Goal: Information Seeking & Learning: Find specific fact

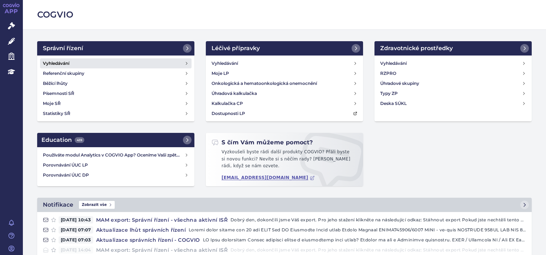
click at [70, 63] on link "Vyhledávání" at bounding box center [116, 63] width 152 height 10
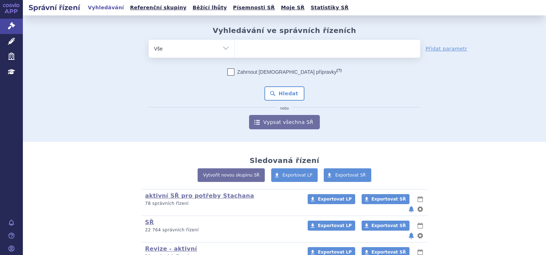
click at [274, 52] on ul at bounding box center [328, 47] width 186 height 15
click at [235, 52] on select at bounding box center [235, 48] width 0 height 18
type input "sk"
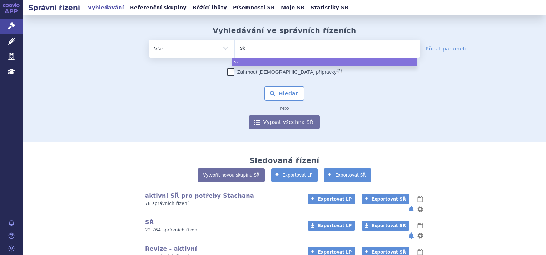
type input "sky"
type input "skyv"
type input "sky"
type input "skycl"
type input "skycla"
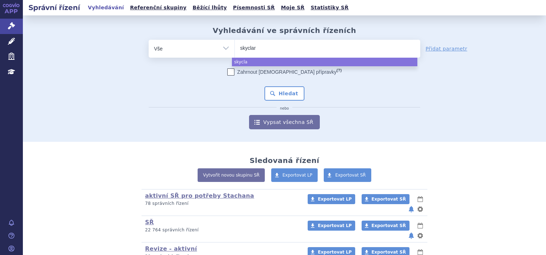
type input "skyclary"
type input "skyclarys"
select select "skyclarys"
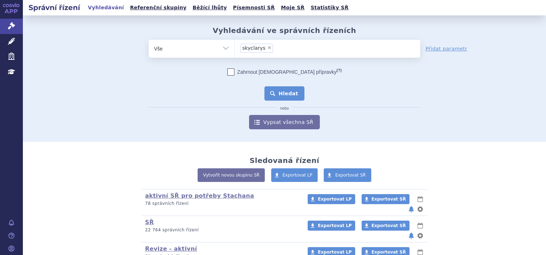
click at [285, 95] on button "Hledat" at bounding box center [285, 93] width 40 height 14
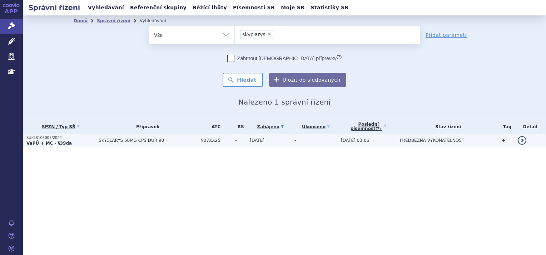
click at [49, 144] on strong "VaPÚ + MC - §39da" at bounding box center [48, 142] width 45 height 5
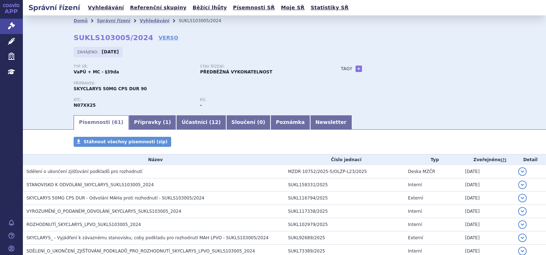
scroll to position [36, 0]
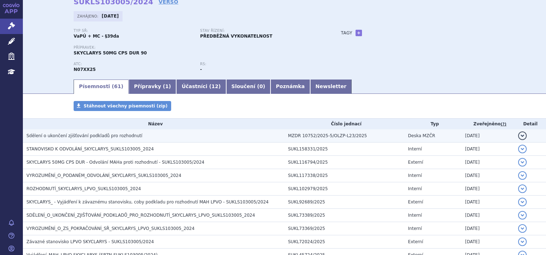
click at [96, 135] on span "Sdělení o ukončení zjišťování podkladů pro rozhodnutí" at bounding box center [84, 135] width 116 height 5
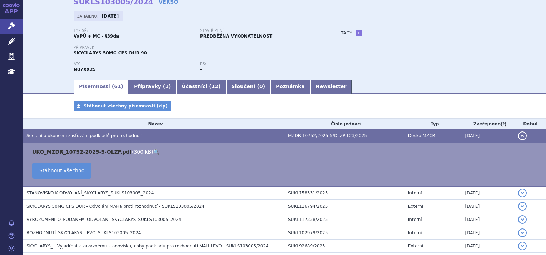
click at [94, 151] on link "UKO_MZDR_10752-2025-5-OLZP.pdf" at bounding box center [82, 152] width 100 height 6
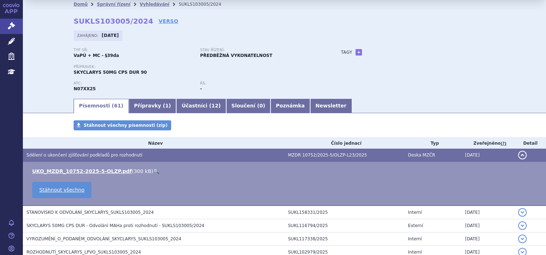
scroll to position [0, 0]
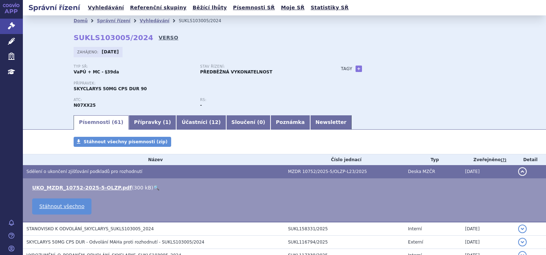
click at [159, 36] on link "VERSO" at bounding box center [169, 37] width 20 height 7
